Goal: Transaction & Acquisition: Book appointment/travel/reservation

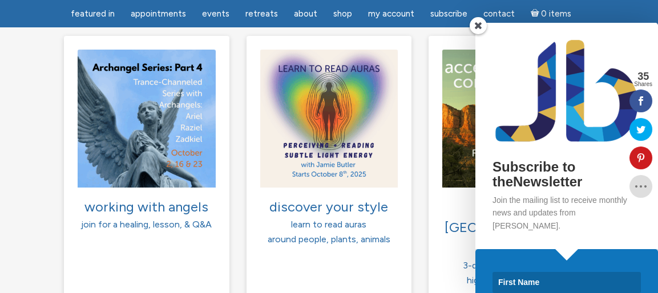
scroll to position [57, 0]
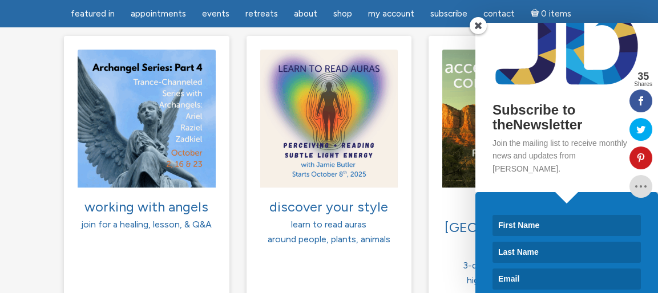
click at [524, 215] on input at bounding box center [567, 225] width 148 height 21
type input "Amy"
click at [554, 242] on input at bounding box center [567, 252] width 148 height 21
type input "Rhodes"
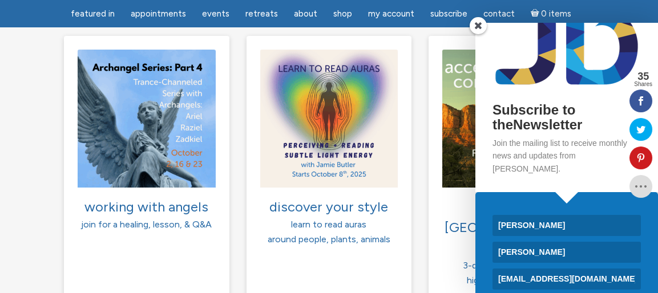
scroll to position [971, 0]
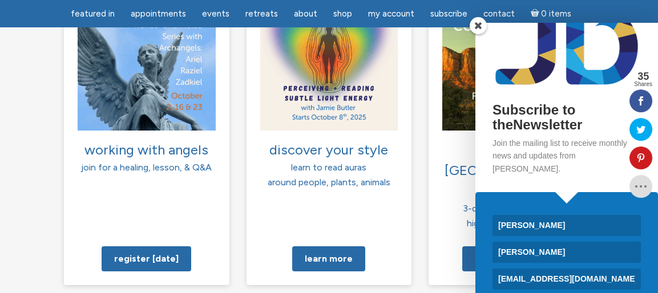
type input "rdbssnar@yahoo.com"
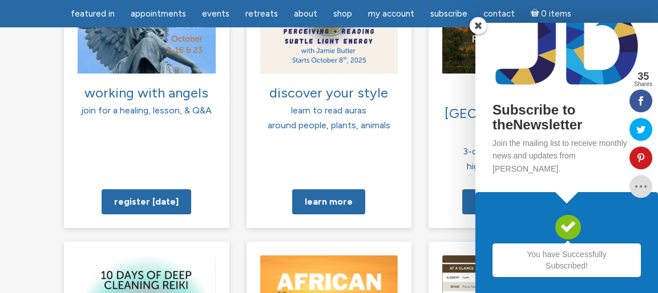
scroll to position [0, 0]
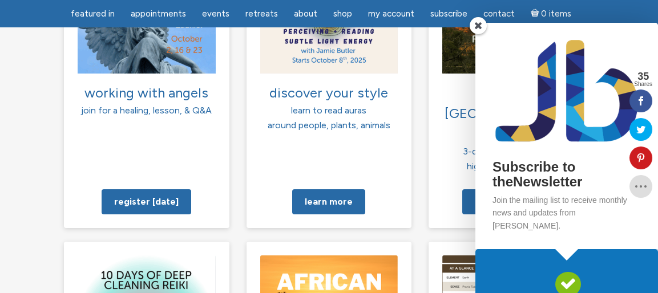
click at [561, 287] on span at bounding box center [569, 284] width 26 height 25
click at [480, 29] on span at bounding box center [478, 25] width 17 height 17
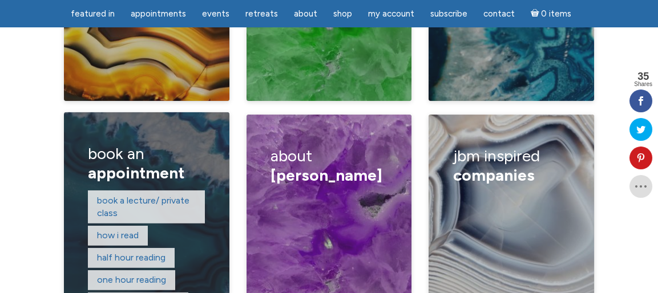
scroll to position [2055, 0]
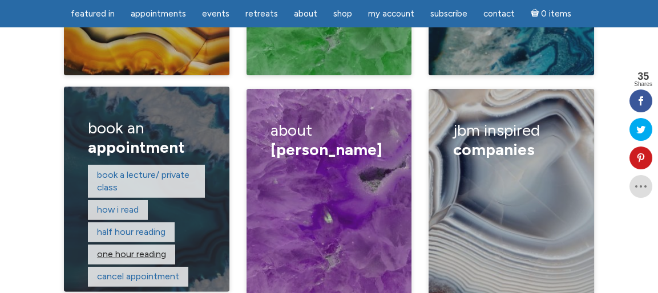
click at [148, 249] on link "One hour reading" at bounding box center [131, 254] width 69 height 11
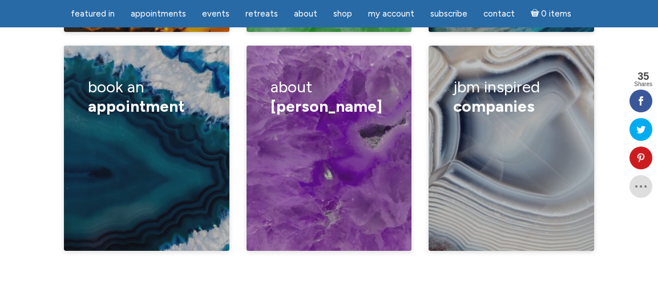
scroll to position [2113, 0]
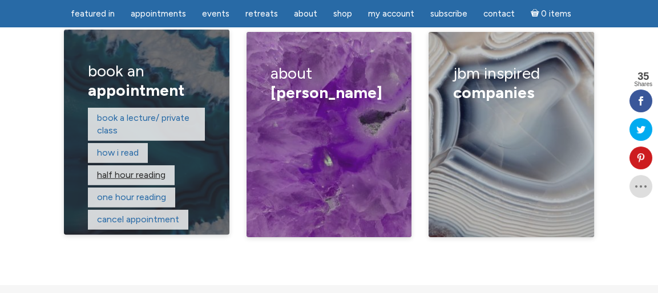
click at [139, 170] on link "Half hour reading" at bounding box center [131, 175] width 69 height 11
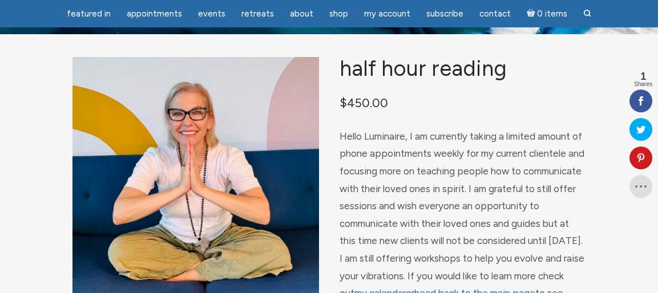
scroll to position [114, 0]
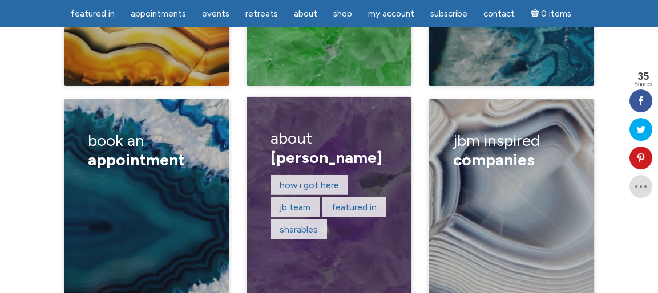
scroll to position [1998, 0]
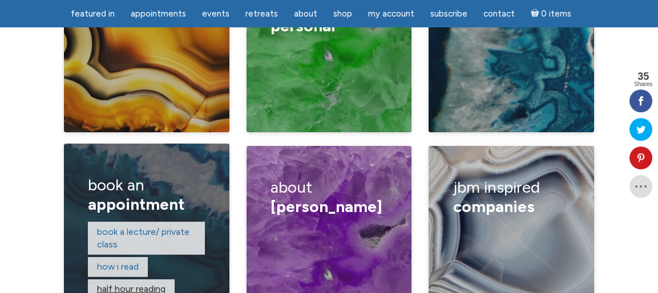
click at [150, 284] on link "Half hour reading" at bounding box center [131, 289] width 69 height 11
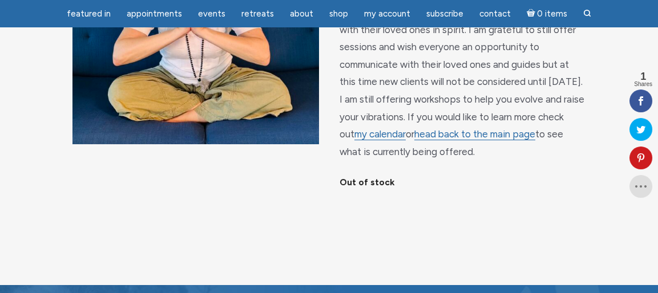
scroll to position [228, 0]
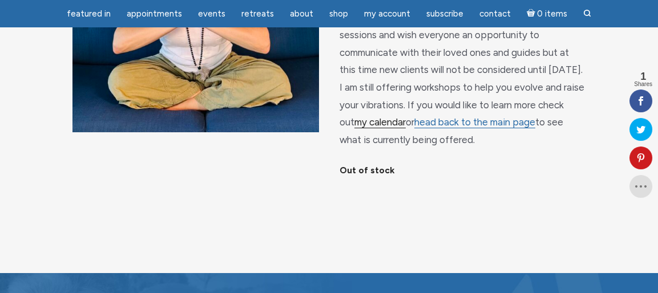
click at [369, 128] on link "my calendar" at bounding box center [380, 122] width 51 height 12
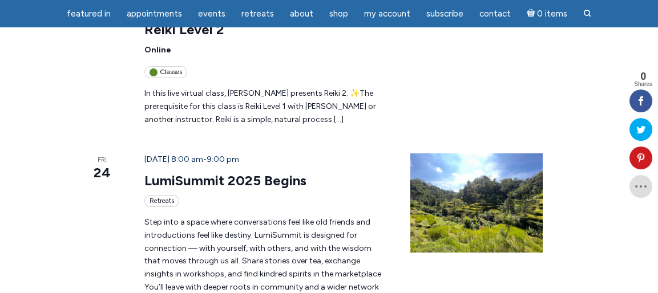
scroll to position [1199, 0]
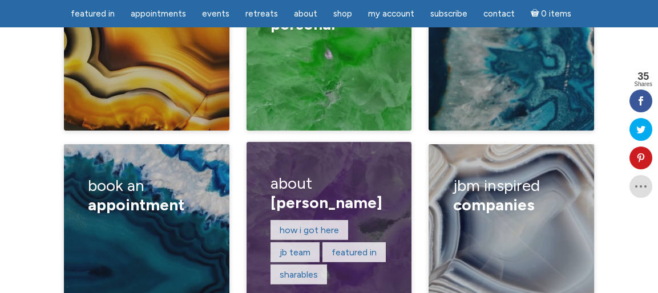
scroll to position [2055, 0]
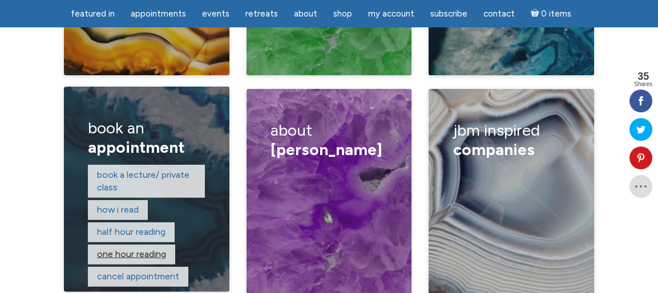
click at [147, 249] on link "One hour reading" at bounding box center [131, 254] width 69 height 11
